Goal: Task Accomplishment & Management: Complete application form

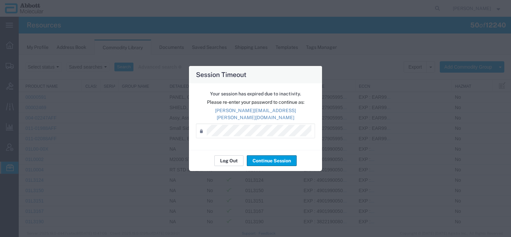
click at [225, 160] on button "Log Out" at bounding box center [229, 160] width 29 height 11
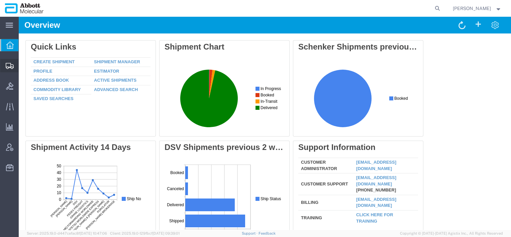
click at [0, 0] on span "Create from Template" at bounding box center [0, 0] width 0 height 0
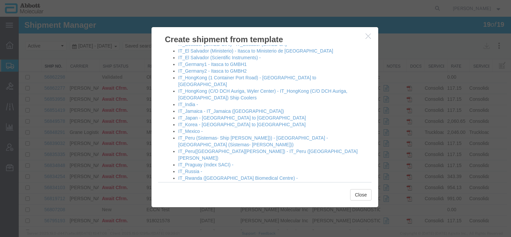
scroll to position [469, 0]
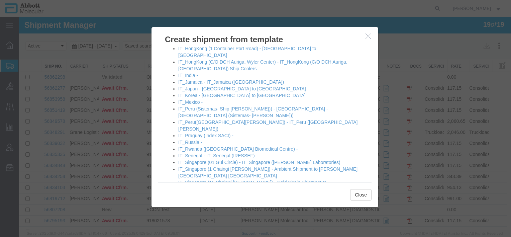
click at [204, 207] on link "[GEOGRAPHIC_DATA] - [GEOGRAPHIC_DATA] to [GEOGRAPHIC_DATA]" at bounding box center [256, 209] width 157 height 5
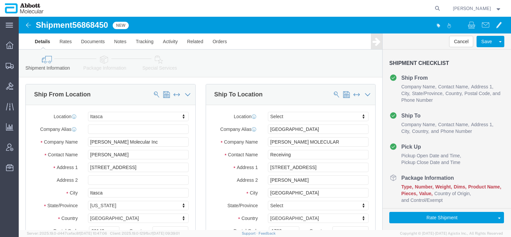
select select "48454"
select select
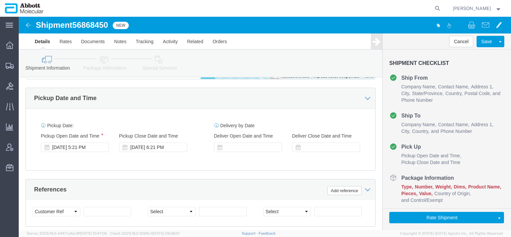
scroll to position [402, 0]
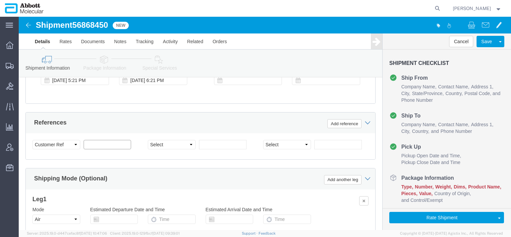
click input "text"
paste input "620721180"
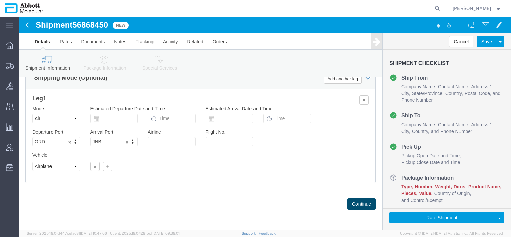
type input "620721180"
click button "Continue"
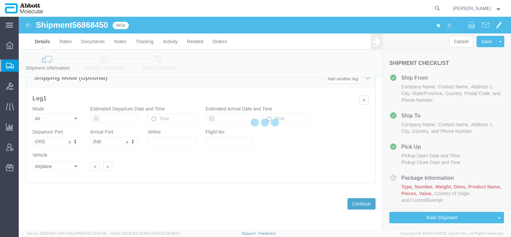
scroll to position [12, 0]
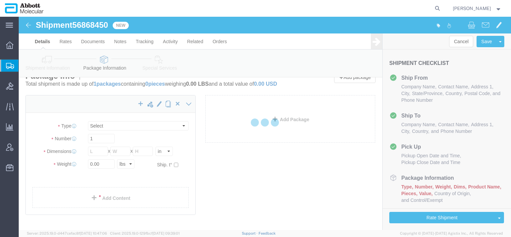
select select "CBOX"
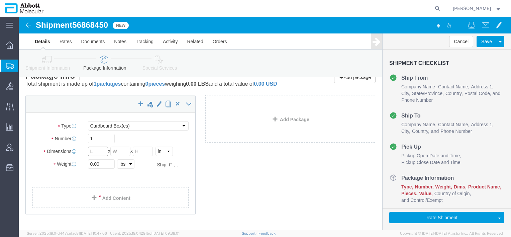
click input "text"
click link "Add Package"
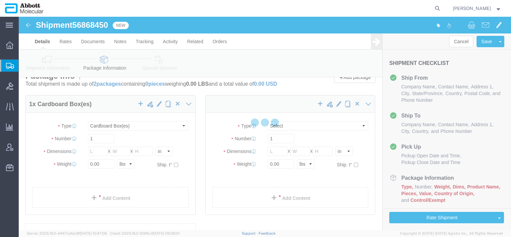
select select "CBOX"
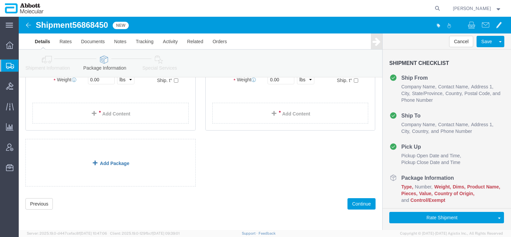
scroll to position [103, 0]
click link "Add Package"
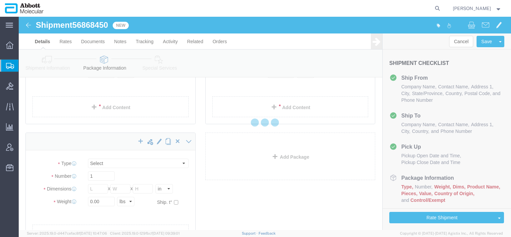
scroll to position [12, 0]
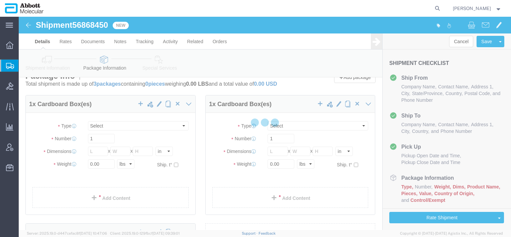
select select "CBOX"
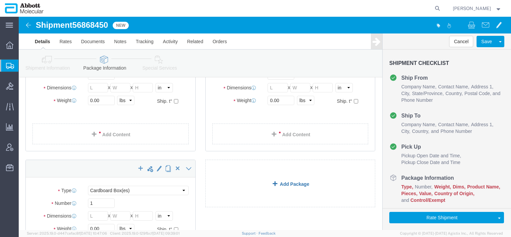
scroll to position [79, 0]
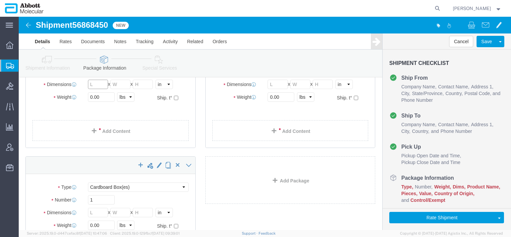
click input "text"
type input "48"
drag, startPoint x: 97, startPoint y: 73, endPoint x: 75, endPoint y: 71, distance: 22.2
click div "Length 48 x Width 34 x Height Select cm ft in"
type input "40"
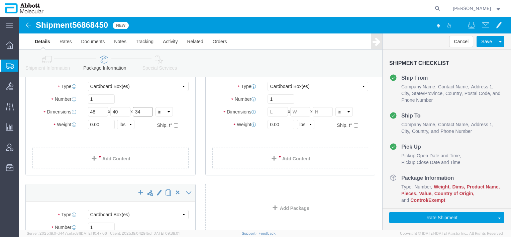
scroll to position [46, 0]
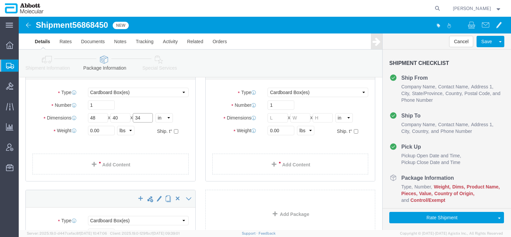
type input "34"
click input "checkbox"
checkbox input "true"
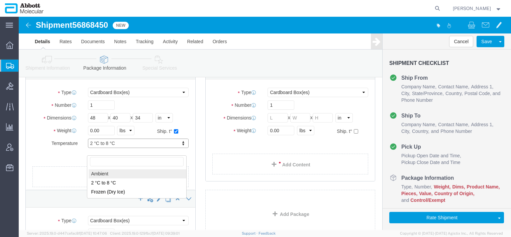
type input "AMBIENT"
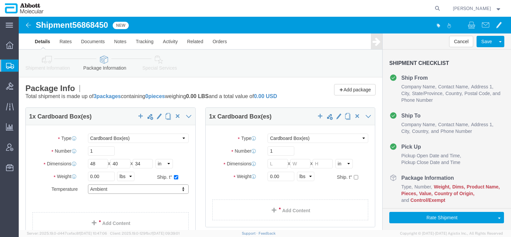
scroll to position [33, 0]
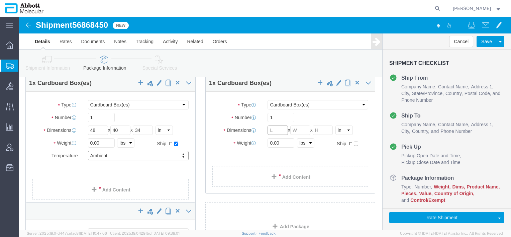
click input "text"
type input "48"
type input "40"
click input "text"
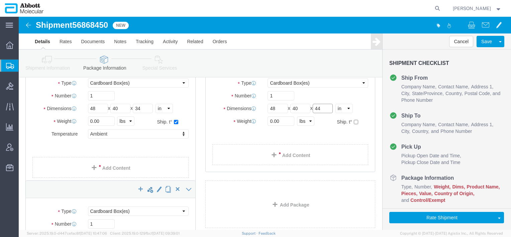
scroll to position [67, 0]
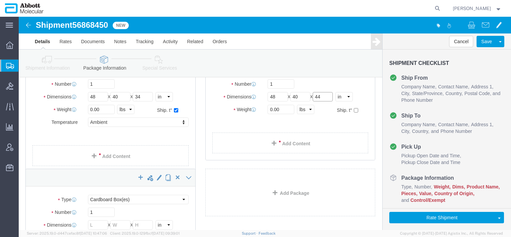
type input "44"
click select "Select kgs lbs"
select select "KGS"
click select "Select kgs lbs"
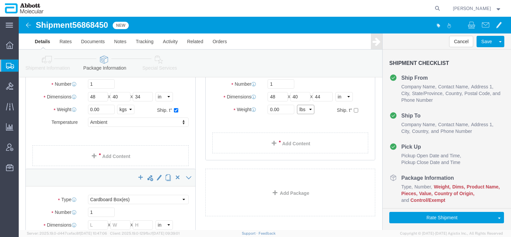
select select "KGS"
click select "Select kgs lbs"
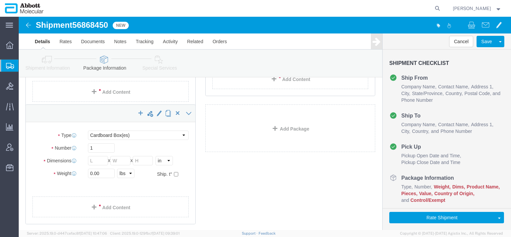
scroll to position [167, 0]
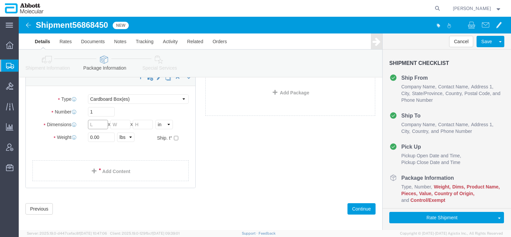
click input "text"
type input "48"
type input "40"
type input "50"
drag, startPoint x: 102, startPoint y: 126, endPoint x: 104, endPoint y: 133, distance: 7.4
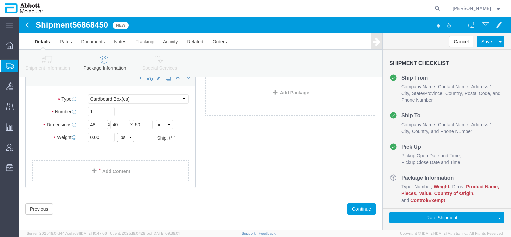
click select "Select kgs lbs"
select select "KGS"
click select "Select kgs lbs"
click input "checkbox"
checkbox input "true"
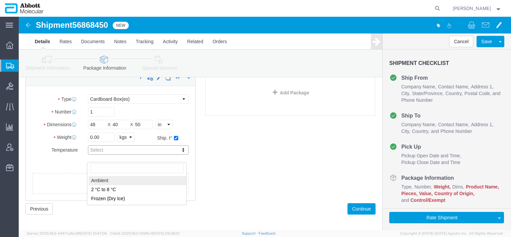
drag, startPoint x: 81, startPoint y: 164, endPoint x: 139, endPoint y: 159, distance: 58.5
type input "AMBIENT"
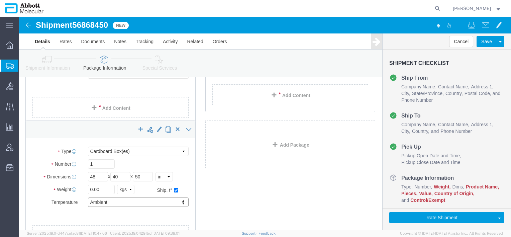
scroll to position [33, 0]
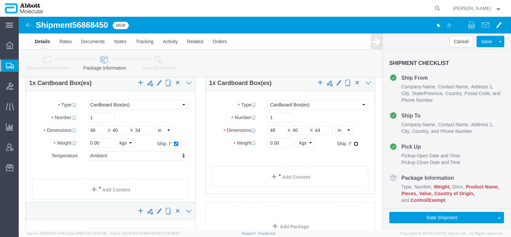
click input "checkbox"
checkbox input "true"
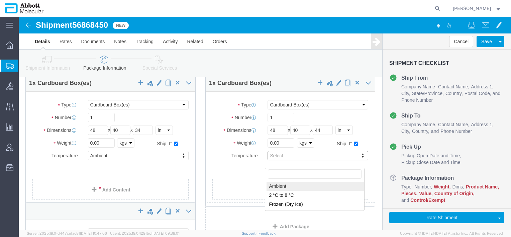
type input "AMBIENT"
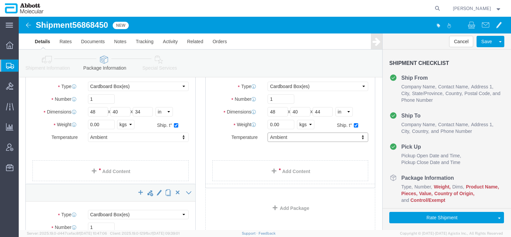
scroll to position [67, 0]
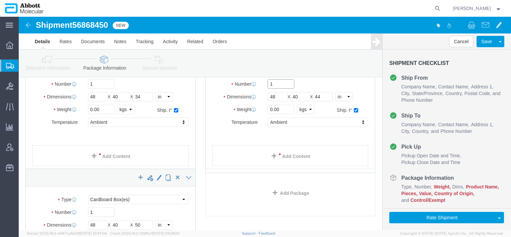
drag, startPoint x: 255, startPoint y: 78, endPoint x: 242, endPoint y: 78, distance: 12.4
click div "1"
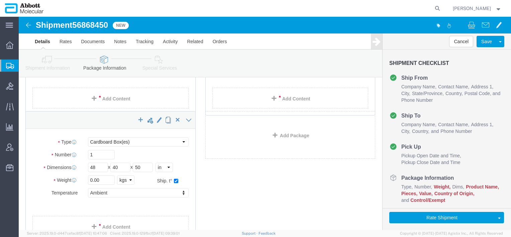
scroll to position [134, 0]
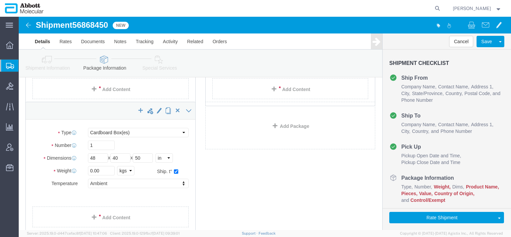
type input "5"
drag, startPoint x: 85, startPoint y: 137, endPoint x: 57, endPoint y: 137, distance: 28.1
click div "Number 1"
type input "9"
click div "Add Package"
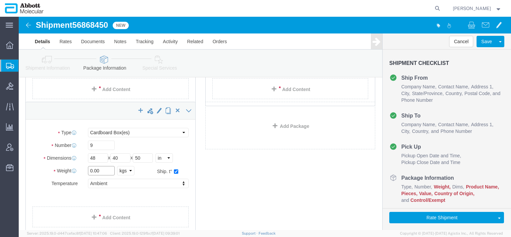
drag, startPoint x: 90, startPoint y: 162, endPoint x: 68, endPoint y: 161, distance: 21.8
click div "0.00 Select kgs lbs"
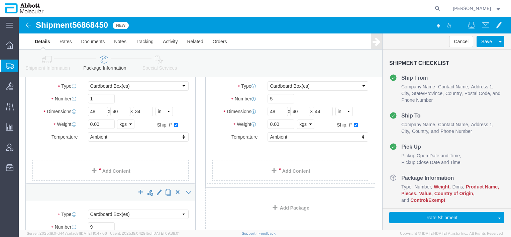
scroll to position [67, 0]
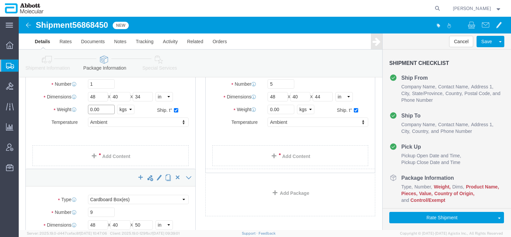
drag, startPoint x: 84, startPoint y: 102, endPoint x: 56, endPoint y: 100, distance: 28.2
click div "Weight 0.00 Select kgs lbs Ship. t°"
type input "54"
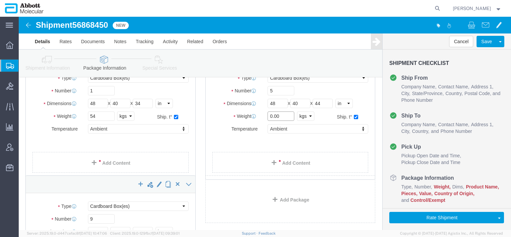
drag, startPoint x: 252, startPoint y: 102, endPoint x: 229, endPoint y: 103, distance: 23.1
click div "Weight 0.00 Select kgs lbs Ship. t°"
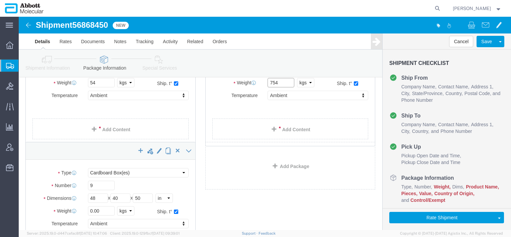
type input "754"
drag, startPoint x: 88, startPoint y: 197, endPoint x: 82, endPoint y: 183, distance: 15.1
click input "0.00"
type input "2000"
click div "1 x Cardboard Box(es) Package Type Select Box (B) Box (C) Box (D) Cardboard Box…"
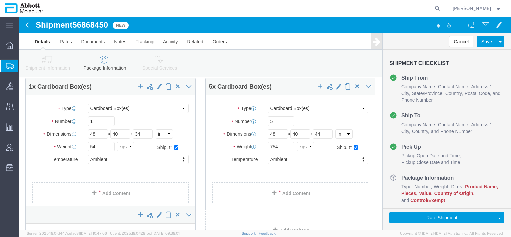
scroll to position [0, 0]
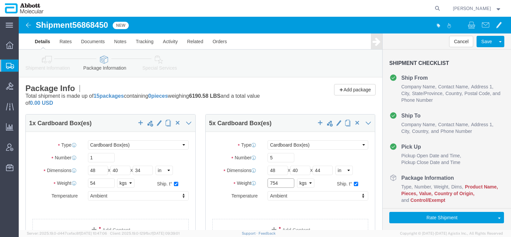
drag, startPoint x: 264, startPoint y: 167, endPoint x: 228, endPoint y: 162, distance: 36.1
click div "Weight 754 Select kgs lbs Ship. t°"
type input "700"
click div "5 x Cardboard Box(es) Package Type Select Box (B) Box (C) Box (D) Cardboard Box…"
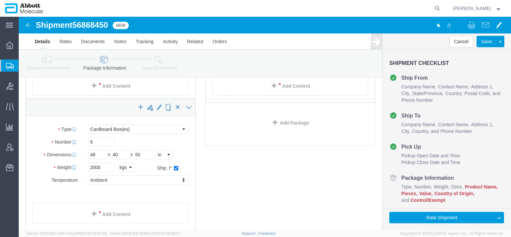
scroll to position [134, 0]
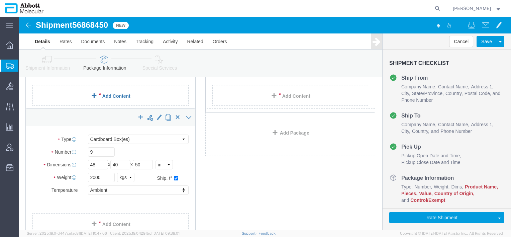
click link "Add Content"
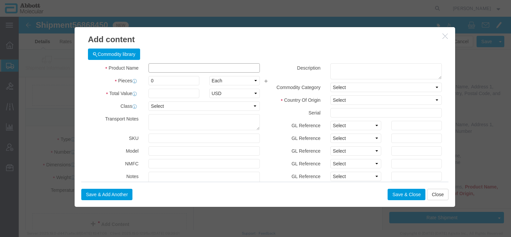
drag, startPoint x: 138, startPoint y: 49, endPoint x: 145, endPoint y: 49, distance: 7.0
click input "text"
type input "09K3301"
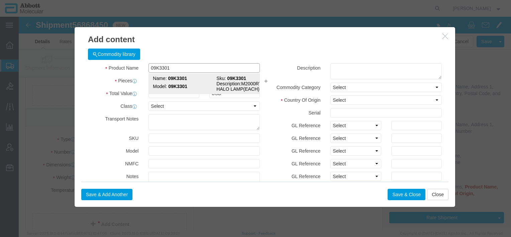
click td "Name: 09K3301"
type input "1"
select select
select select "US"
type input "8539212080"
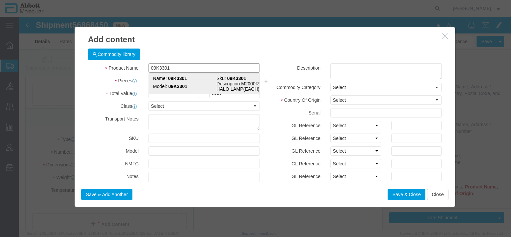
select select "BIS"
checkbox input "false"
type input "09K3301"
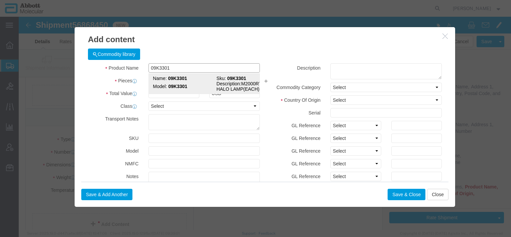
type textarea "M2000RT HALO LAMP(EACH)"
select select "NLR"
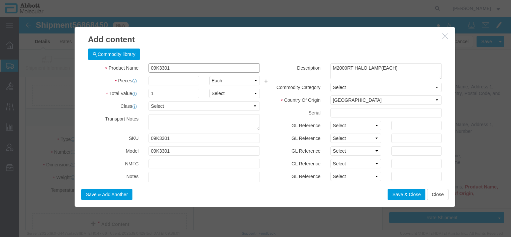
type input "09K3301"
click input "text"
type input "4"
click select "Select Account Type Activity ID Airline Appointment Number ASN Batch Number Bil…"
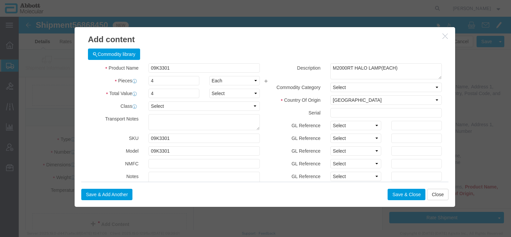
click div "Commodity library Product Name 09K3301 09K3301 Pieces 4 Select Bag Barrels 100B…"
click select "Select Account Type Activity ID Airline Appointment Number ASN Batch Number Bil…"
select select "BATCH_NUMBER"
click select "Select Account Type Activity ID Airline Appointment Number ASN Batch Number Bil…"
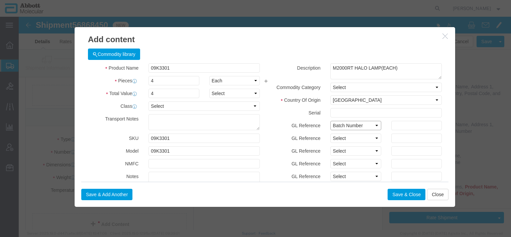
select select
click select "Select Account Type Activity ID Airline Appointment Number ASN Batch Number Bil…"
click label "GL Reference"
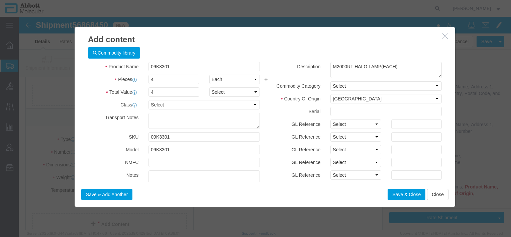
scroll to position [0, 0]
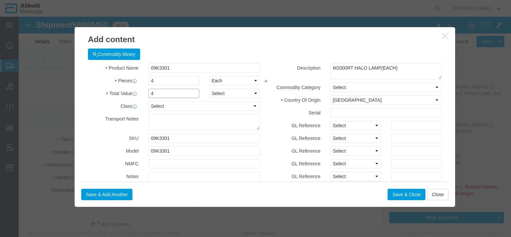
drag, startPoint x: 145, startPoint y: 76, endPoint x: 98, endPoint y: 75, distance: 47.2
click div "Total Value 4 Select ADP AED AFN ALL AMD AOA ARS ATS AUD AWG AZN BAM BBD BDT BG…"
type input "1.00"
click button "Save & Close"
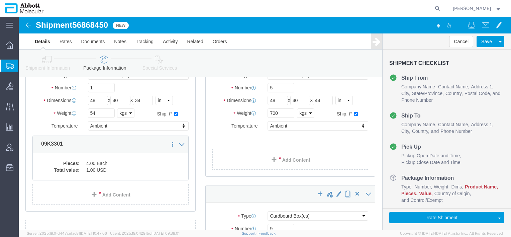
scroll to position [67, 0]
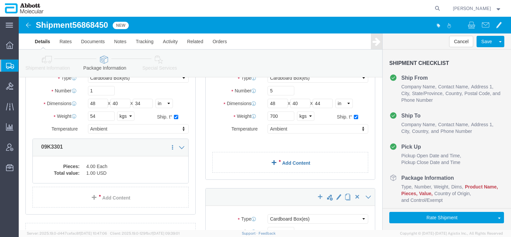
click link "Add Content"
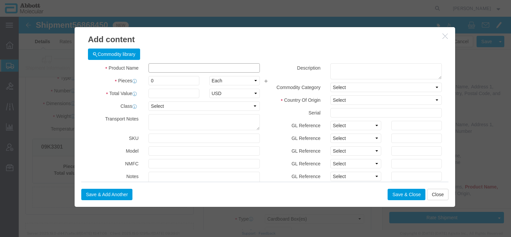
click input "text"
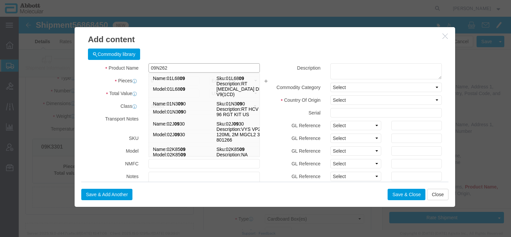
type input "09N2620"
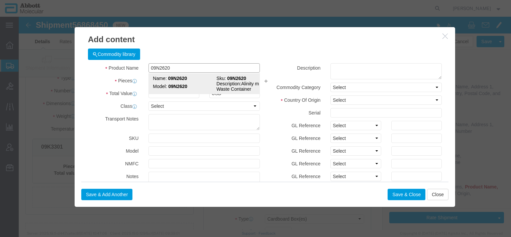
click td "Name: 09N2620"
type input "1"
select select
select select "US"
type input "AMBIENT"
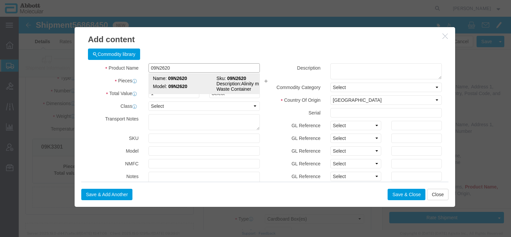
type input "3926909985"
select select "BIS"
checkbox input "false"
type input "09N2620"
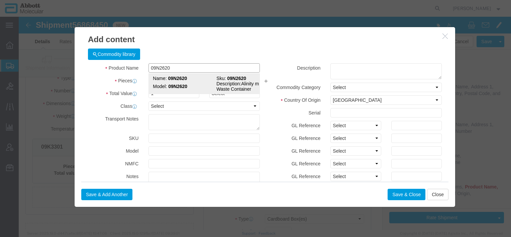
type input "09N2620"
type textarea "Alinity m IRU Waste Container"
select select "NLR"
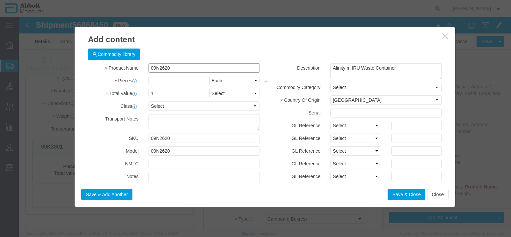
type input "09N2620"
click input "text"
type input "50"
click input "50"
type input "5"
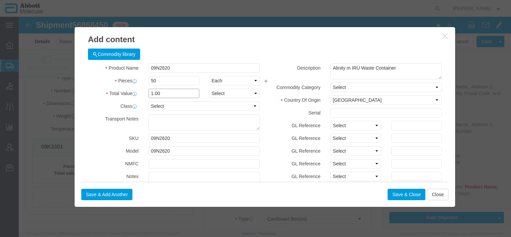
type input "1.00"
click select "Select Account Type Activity ID Airline Appointment Number ASN Batch Number Bil…"
select select "BATCH_NUMBER"
click select "Select Account Type Activity ID Airline Appointment Number ASN Batch Number Bil…"
click input "text"
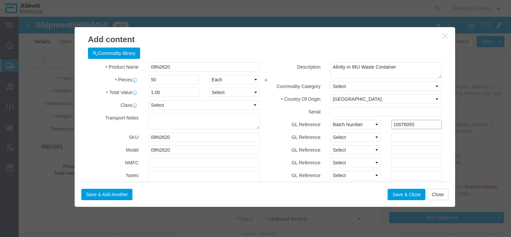
scroll to position [0, 0]
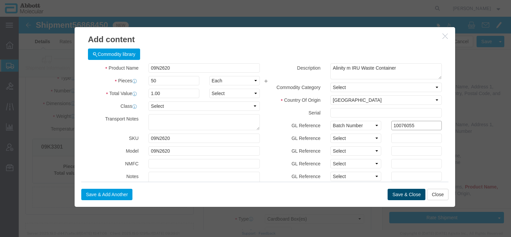
type input "10076055"
click button "Save & Close"
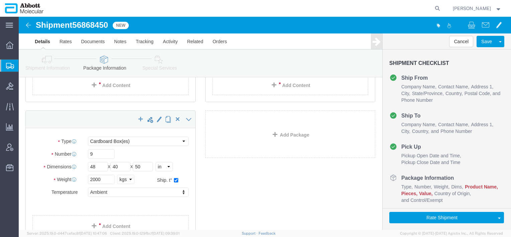
scroll to position [201, 0]
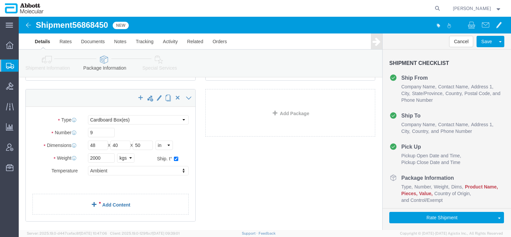
click link "Add Content"
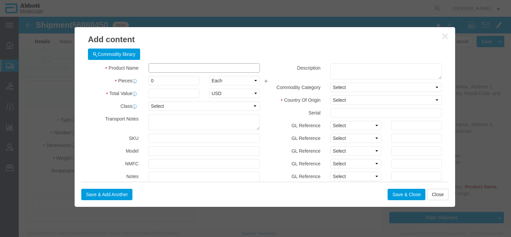
click input "text"
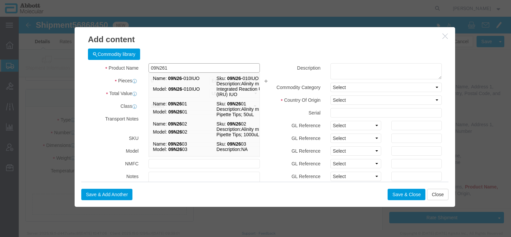
type input "09N2612"
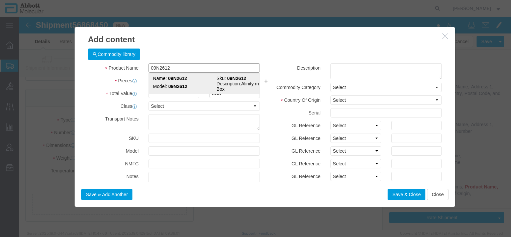
click strong "09N2612"
type input "1"
select select
select select "US"
type input "AMBIENT"
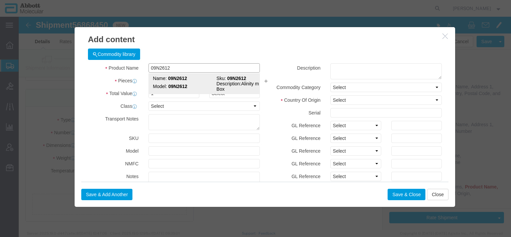
type input "3926909985"
select select "BIS"
checkbox input "false"
type input "09N2612"
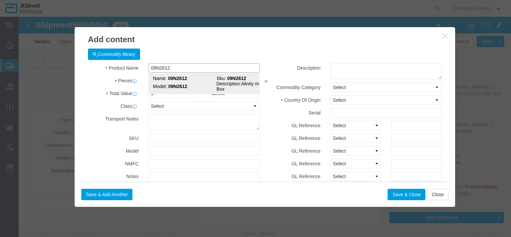
type input "09N2612"
type textarea "Alinity m Waste Box"
select select "NLR"
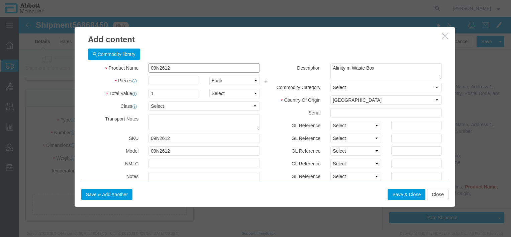
type input "09N2612"
click input "text"
type input "150"
click div "Description Alinity m Waste Box Commodity Category Select Country Of Origin Sel…"
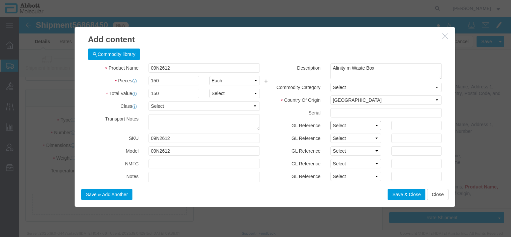
click select "Select Account Type Activity ID Airline Appointment Number ASN Batch Number Bil…"
select select "BATCH_NUMBER"
click select "Select Account Type Activity ID Airline Appointment Number ASN Batch Number Bil…"
click input "text"
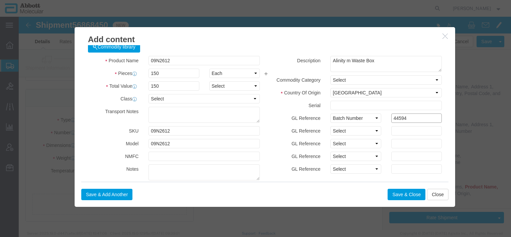
scroll to position [0, 0]
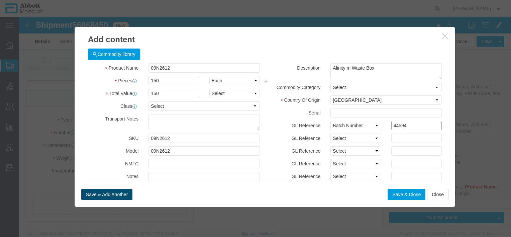
type input "44594"
click button "Save & Add Another"
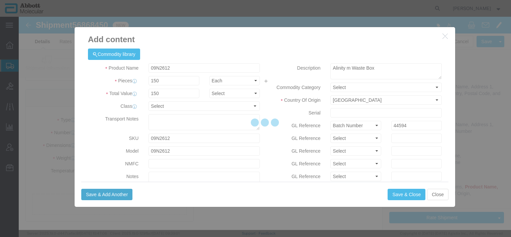
select select "EA"
select select
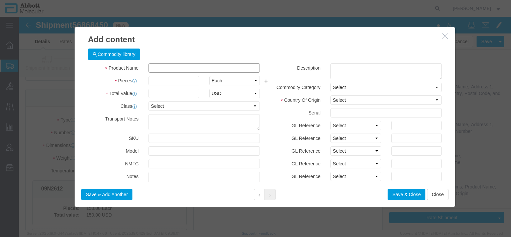
click input "text"
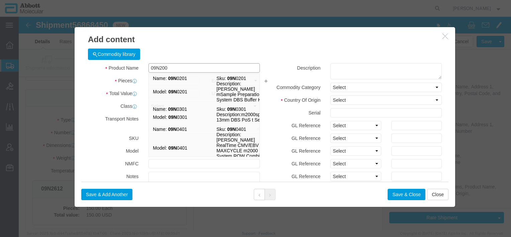
type input "09N2003"
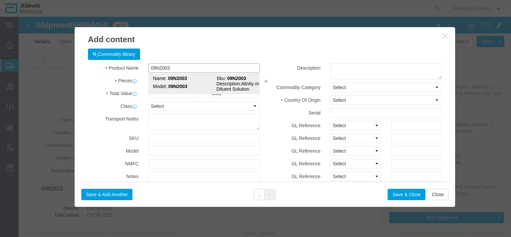
click tbody "Name: 09N2003 Sku: 09N2003 Model: 09N2003 Description: Alinity m Diluent Soluti…"
type input "1"
select select
select select "US"
type input "AMBIENT"
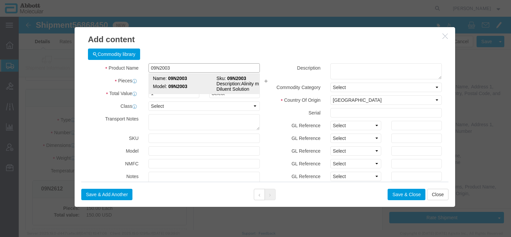
type input "3822190080"
select select "BIS"
checkbox input "false"
type input "09N2003"
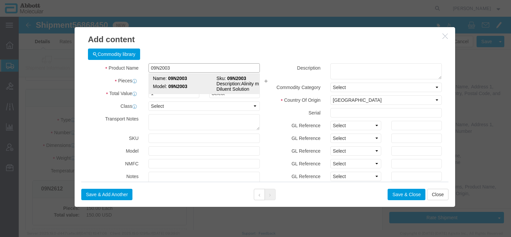
type input "09N2003"
type textarea "Alinity m Diluent Solution"
select select "NLR"
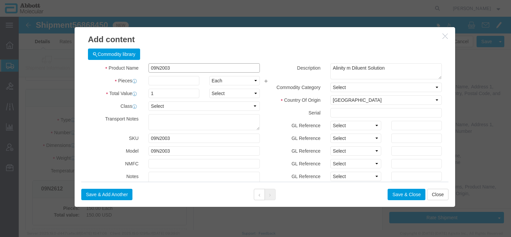
type input "09N2003"
click input "text"
type input "250"
type input "1.00"
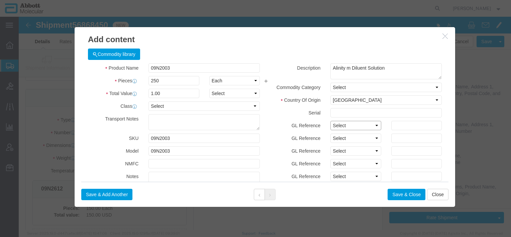
click select "Select Account Type Activity ID Airline Appointment Number ASN Batch Number Bil…"
select select "BATCH_NUMBER"
click select "Select Account Type Activity ID Airline Appointment Number ASN Batch Number Bil…"
click input "text"
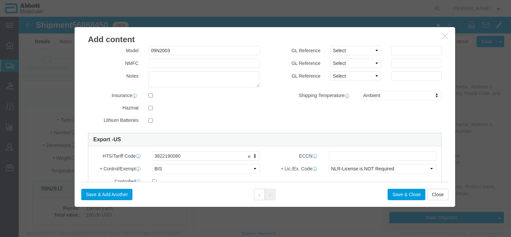
scroll to position [167, 0]
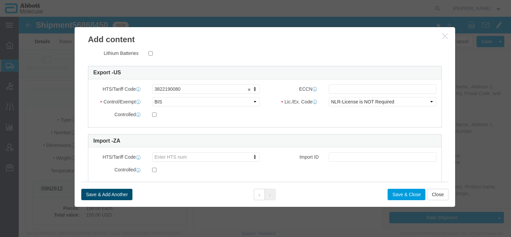
type input "990020270"
click button "Save & Add Another"
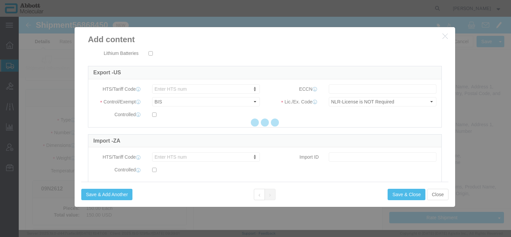
select select "EA"
select select
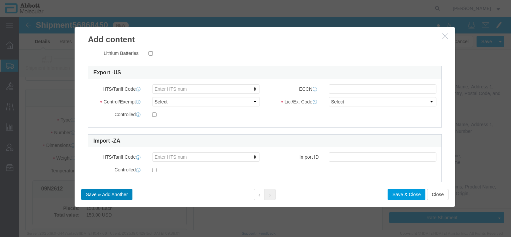
scroll to position [0, 0]
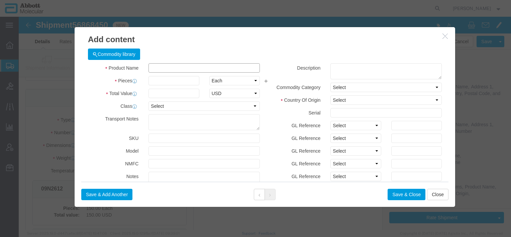
drag, startPoint x: 139, startPoint y: 49, endPoint x: 140, endPoint y: 54, distance: 4.4
click input "text"
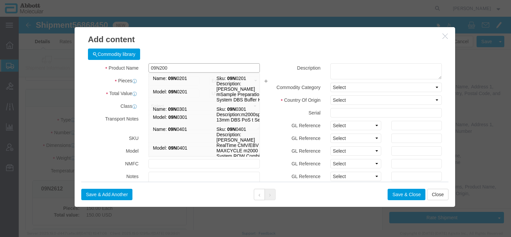
type input "09N2004"
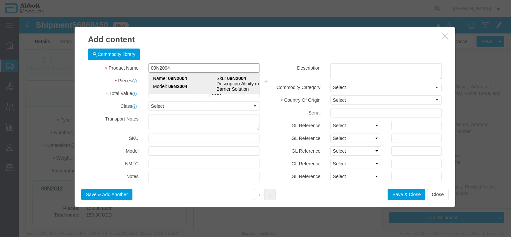
drag, startPoint x: 165, startPoint y: 67, endPoint x: 144, endPoint y: 62, distance: 21.4
click td "Model: 09N2004"
type input "1"
select select
select select "US"
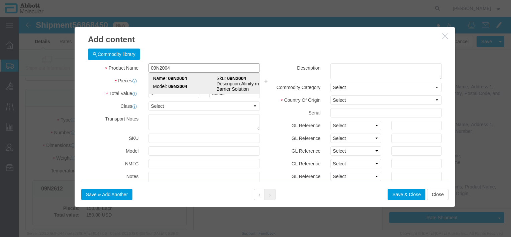
type input "AMBIENT"
type input "2710194540"
select select "BIS"
checkbox input "false"
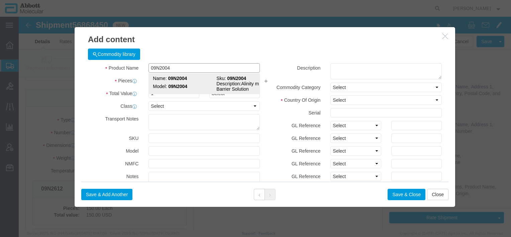
type input "09N2004"
type textarea "Alinity m Vapor Barrier Solution"
select select "NLR"
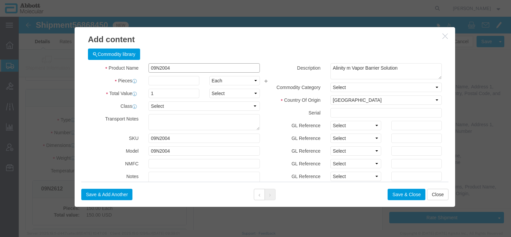
type input "09N2004"
click input "text"
type input "60"
drag, startPoint x: 147, startPoint y: 79, endPoint x: 135, endPoint y: 76, distance: 13.2
click input "60"
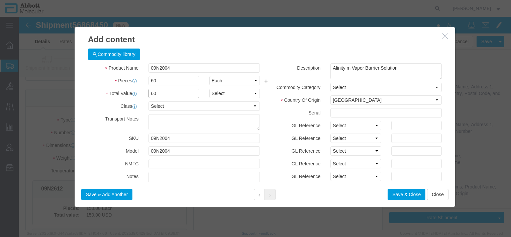
type input "6"
type input "1.00"
click select "Select Account Type Activity ID Airline Appointment Number ASN Batch Number Bil…"
select select "BATCH_NUMBER"
click select "Select Account Type Activity ID Airline Appointment Number ASN Batch Number Bil…"
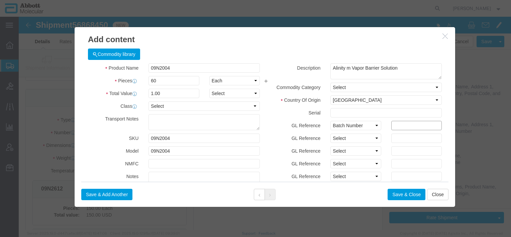
click input "text"
type input "3297554"
click button "Save & Close"
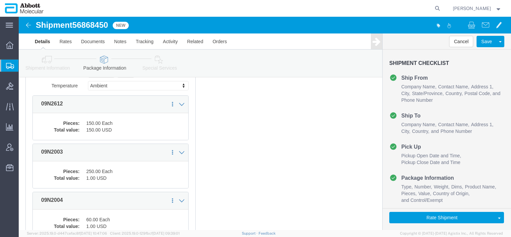
scroll to position [371, 0]
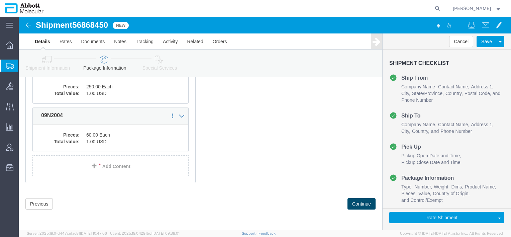
click button "Continue"
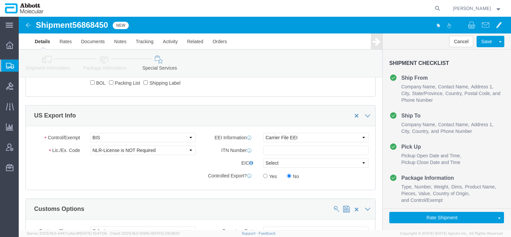
scroll to position [620, 0]
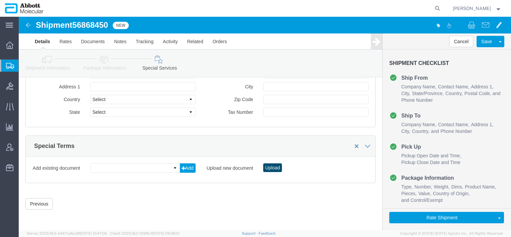
click button "Upload"
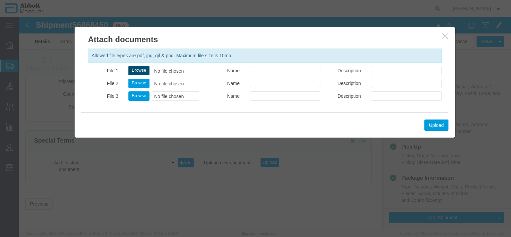
click button "Browse"
type input "C:\fakepath\DSV SLI 620721180.pdf"
click button "Upload"
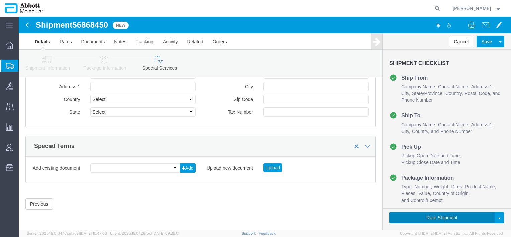
click button "Rate Shipment"
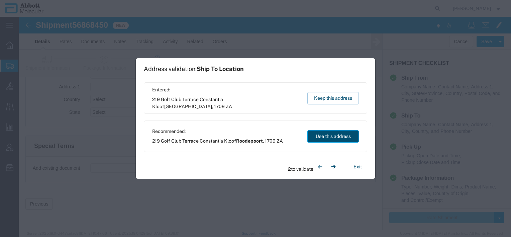
click at [346, 133] on button "Use this address" at bounding box center [334, 136] width 52 height 12
click at [325, 143] on div "Recommended: 219 Golf Club Terrace Constantia Kloof Roodepoort , 1709 ZA Use th…" at bounding box center [256, 135] width 224 height 31
click at [327, 138] on button "Use this address" at bounding box center [334, 136] width 52 height 12
type input "Roodepoort"
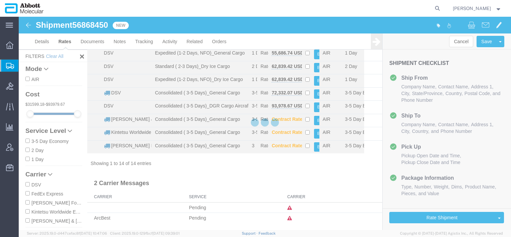
scroll to position [106, 0]
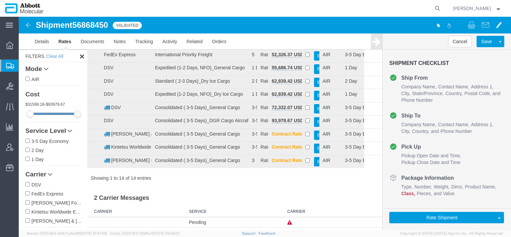
click at [36, 185] on label "DSV" at bounding box center [53, 184] width 57 height 7
click at [30, 185] on input "DSV" at bounding box center [27, 184] width 4 height 4
checkbox input "true"
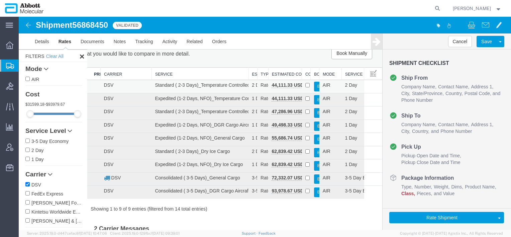
scroll to position [0, 0]
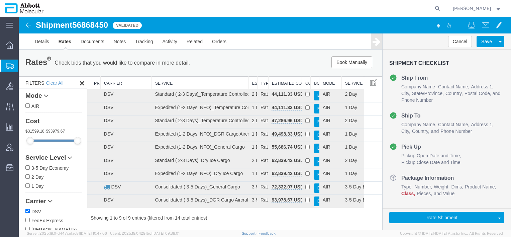
click at [183, 81] on th "Service" at bounding box center [200, 83] width 97 height 12
click at [45, 39] on link "Details" at bounding box center [42, 41] width 24 height 16
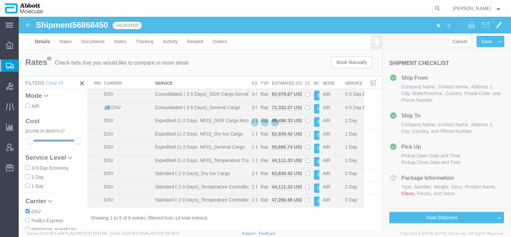
select select "48454"
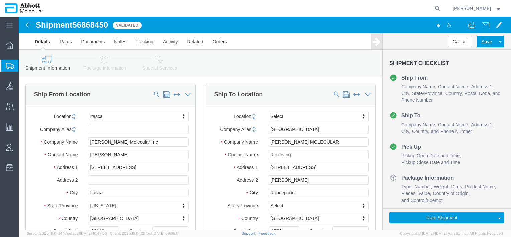
click icon
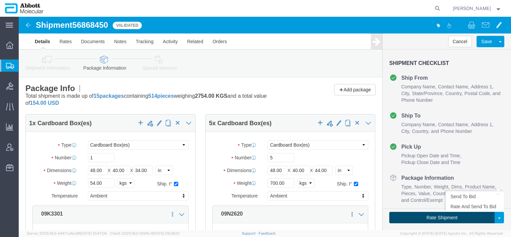
click button "Rate Shipment"
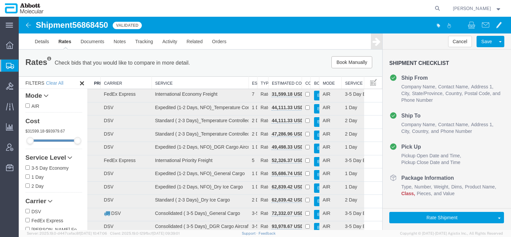
click at [37, 211] on label "DSV" at bounding box center [53, 211] width 57 height 7
click at [30, 211] on input "DSV" at bounding box center [27, 211] width 4 height 4
checkbox input "true"
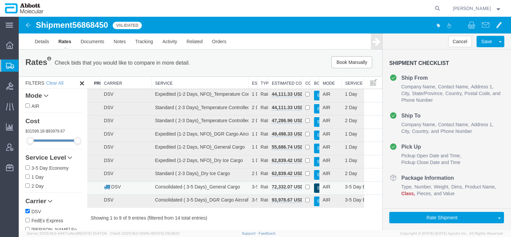
click at [314, 189] on button "Book" at bounding box center [317, 188] width 7 height 10
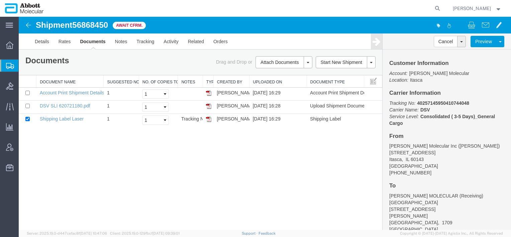
click at [99, 24] on span "56868450" at bounding box center [90, 24] width 36 height 9
click at [98, 24] on span "56868450" at bounding box center [90, 24] width 36 height 9
copy span "56868450"
